Goal: Communication & Community: Answer question/provide support

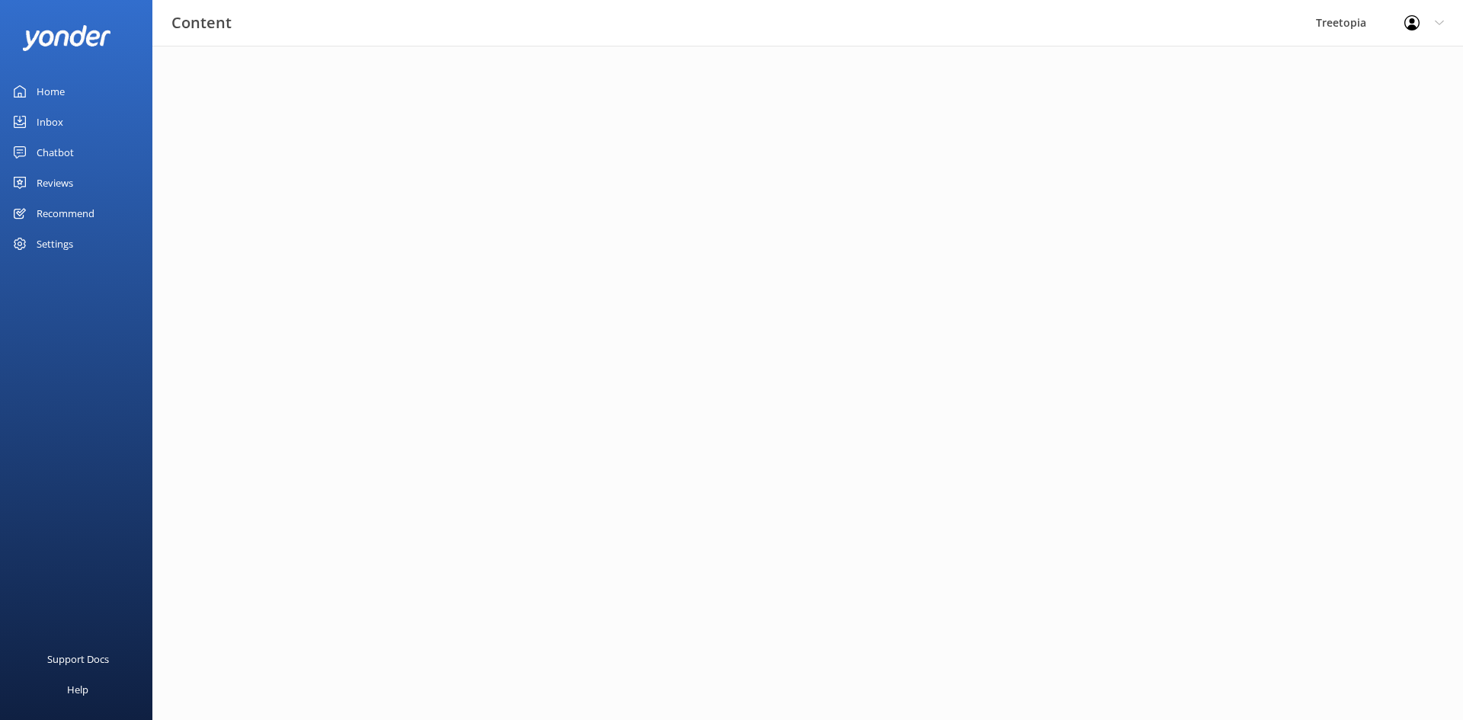
click at [59, 123] on div "Inbox" at bounding box center [50, 122] width 27 height 30
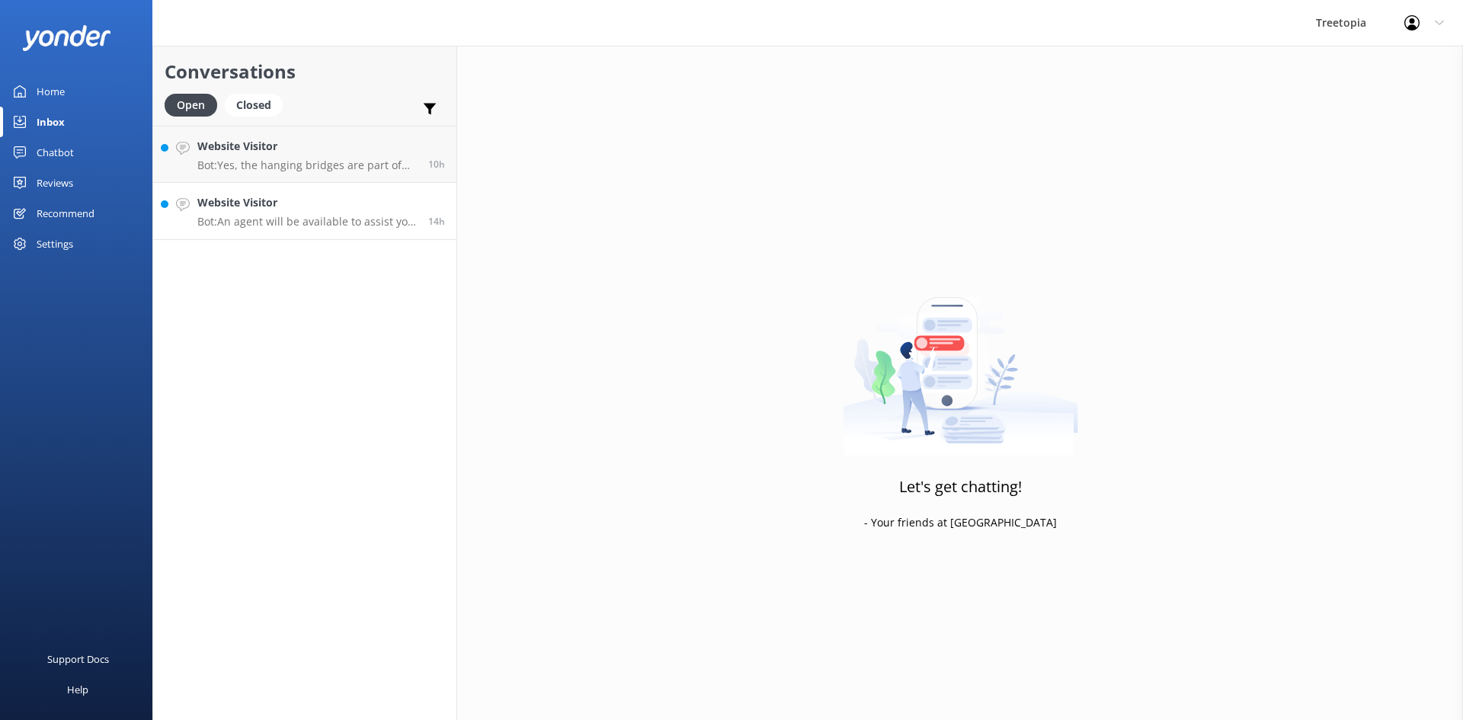
click at [328, 212] on div "Website Visitor Bot: An agent will be available to assist you shortly! 😊 If you…" at bounding box center [306, 211] width 219 height 34
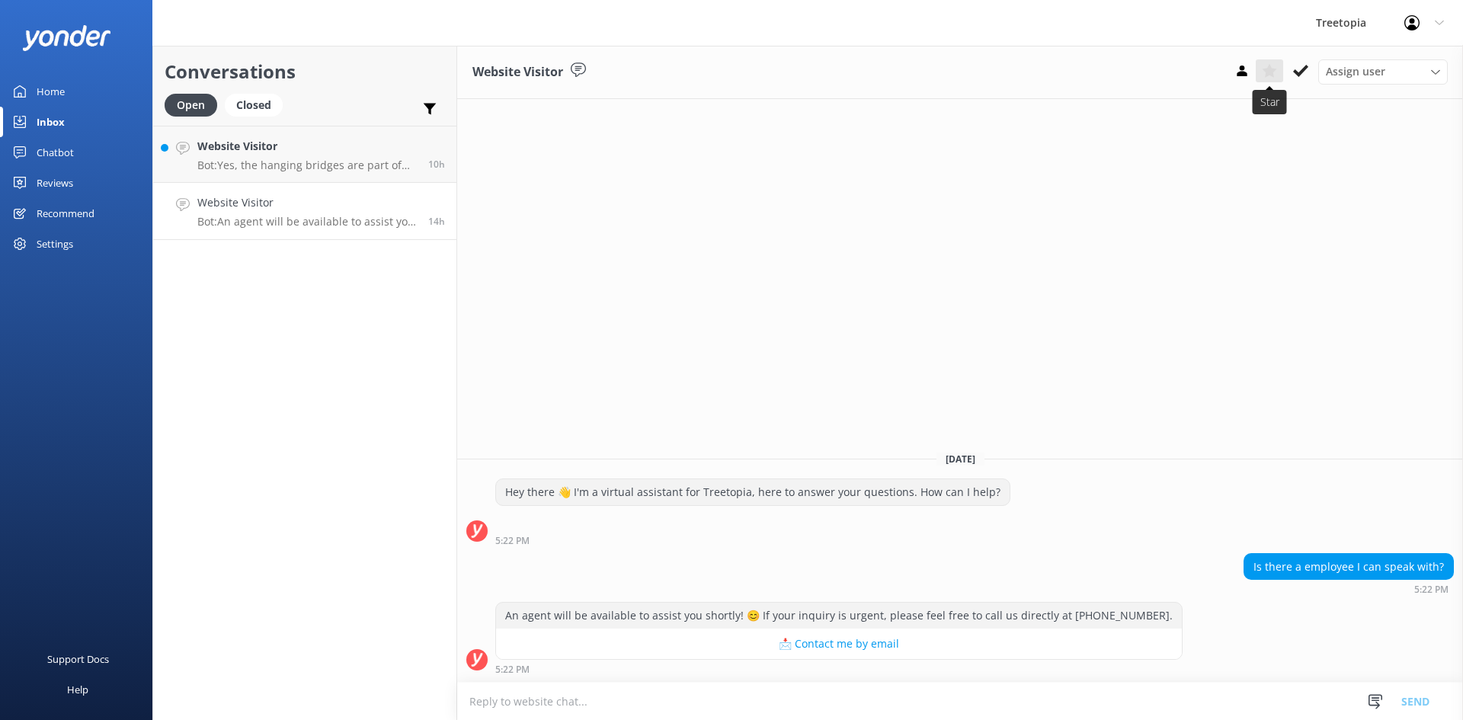
drag, startPoint x: 1305, startPoint y: 72, endPoint x: 1264, endPoint y: 81, distance: 42.0
click at [1305, 72] on icon at bounding box center [1300, 70] width 15 height 15
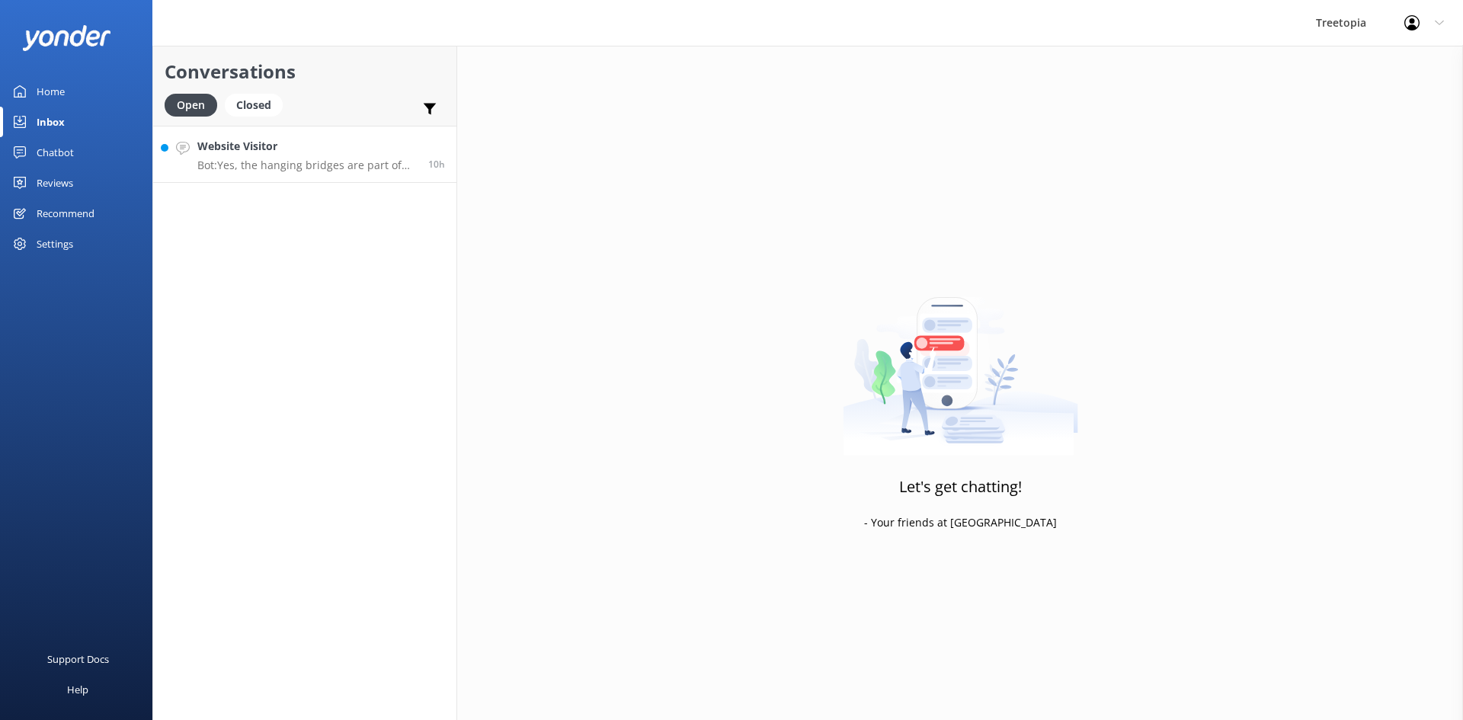
click at [207, 159] on p "Bot: Yes, the hanging bridges are part of the [GEOGRAPHIC_DATA] experience, whi…" at bounding box center [306, 166] width 219 height 14
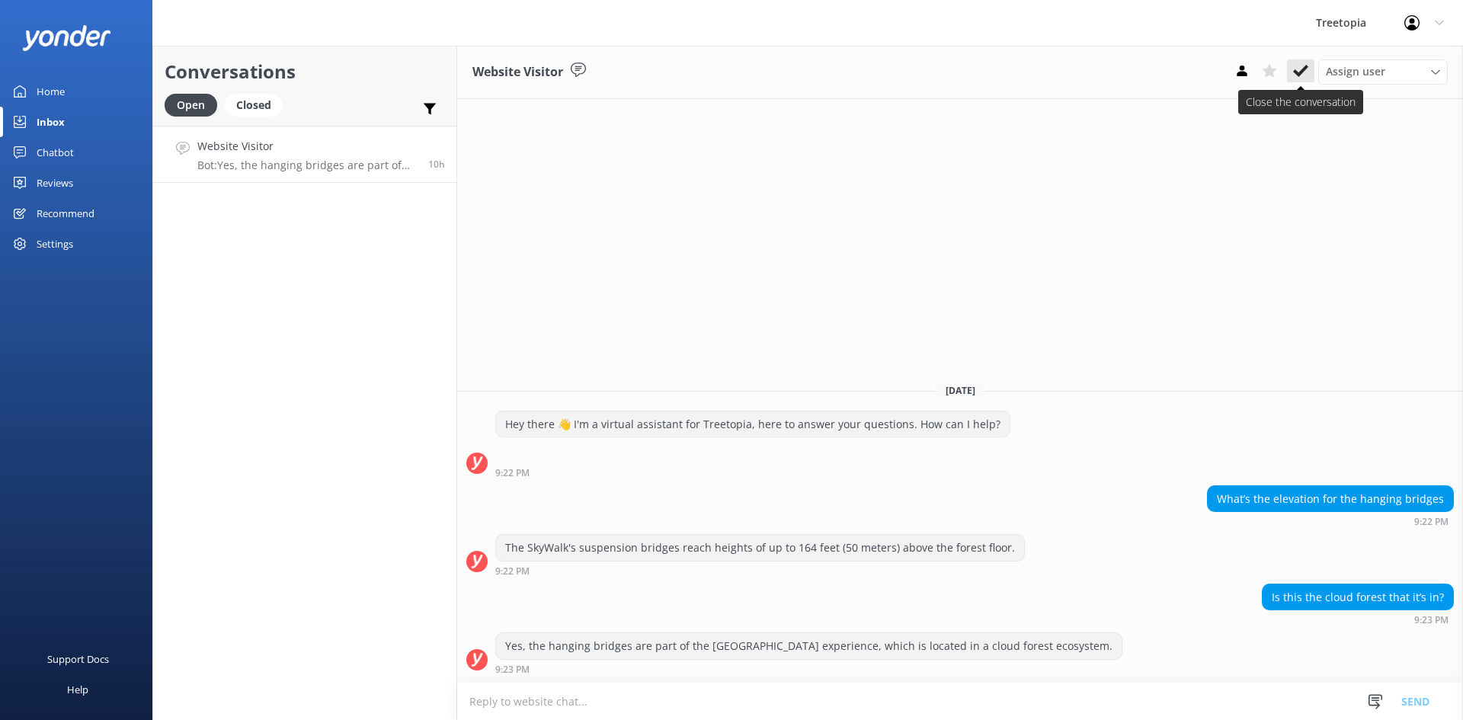
click at [1299, 71] on icon at bounding box center [1300, 70] width 15 height 15
